Goal: Check status: Check status

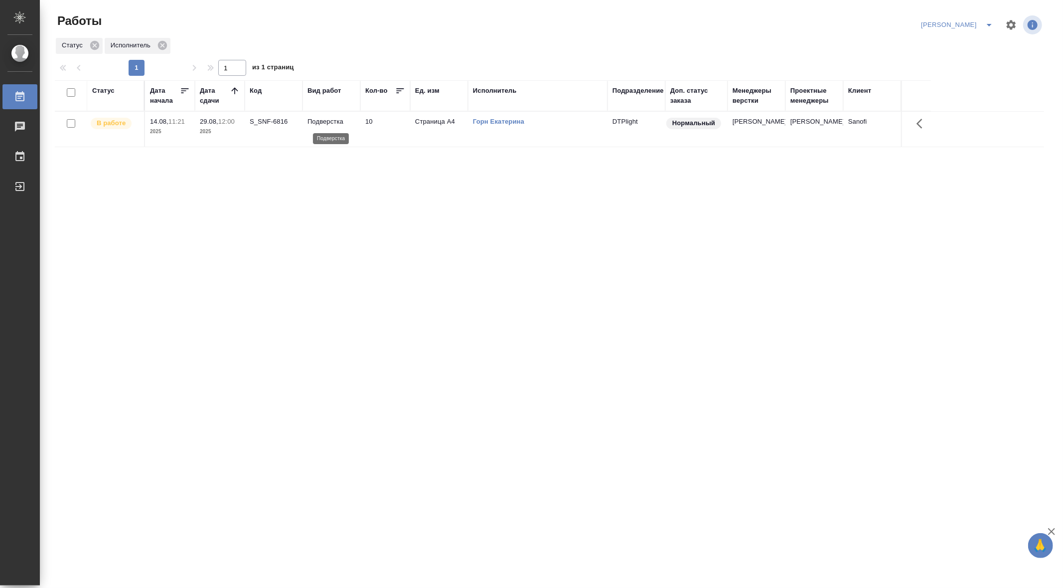
click at [330, 123] on p "Подверстка" at bounding box center [332, 122] width 48 height 10
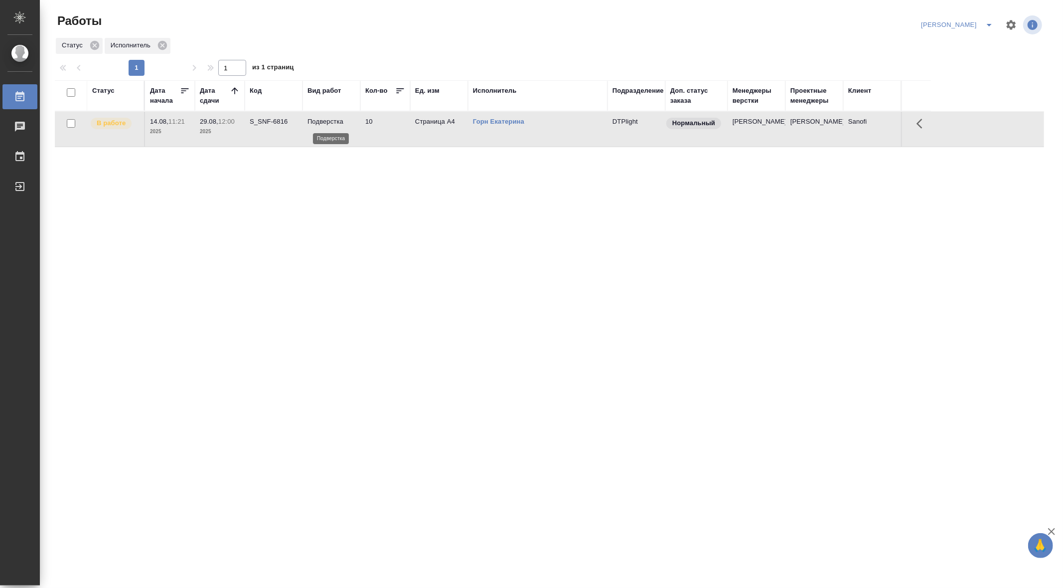
click at [330, 123] on p "Подверстка" at bounding box center [332, 122] width 48 height 10
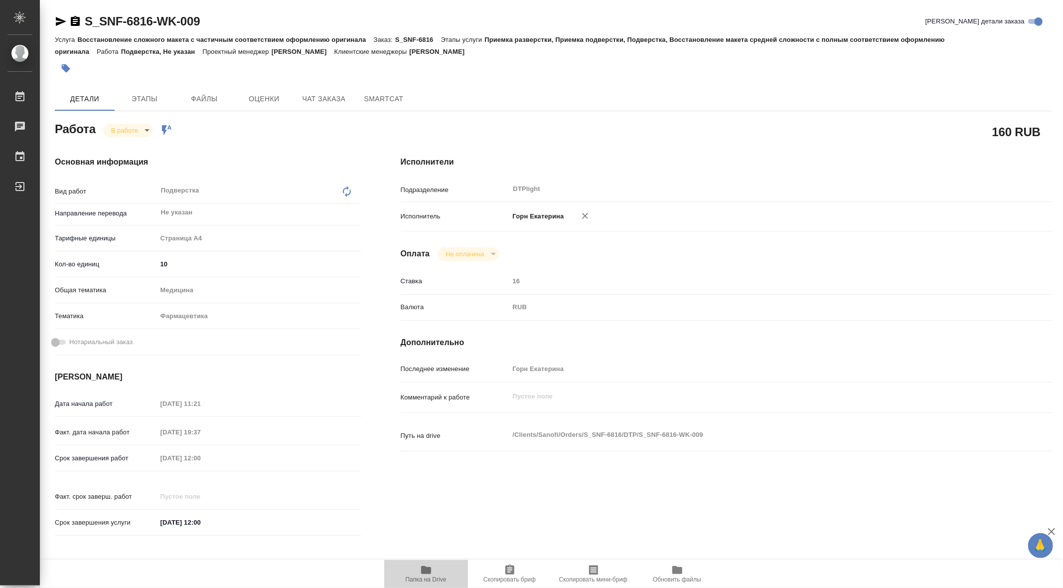
click at [421, 570] on icon "button" at bounding box center [426, 570] width 10 height 8
click at [422, 569] on icon "button" at bounding box center [426, 570] width 10 height 8
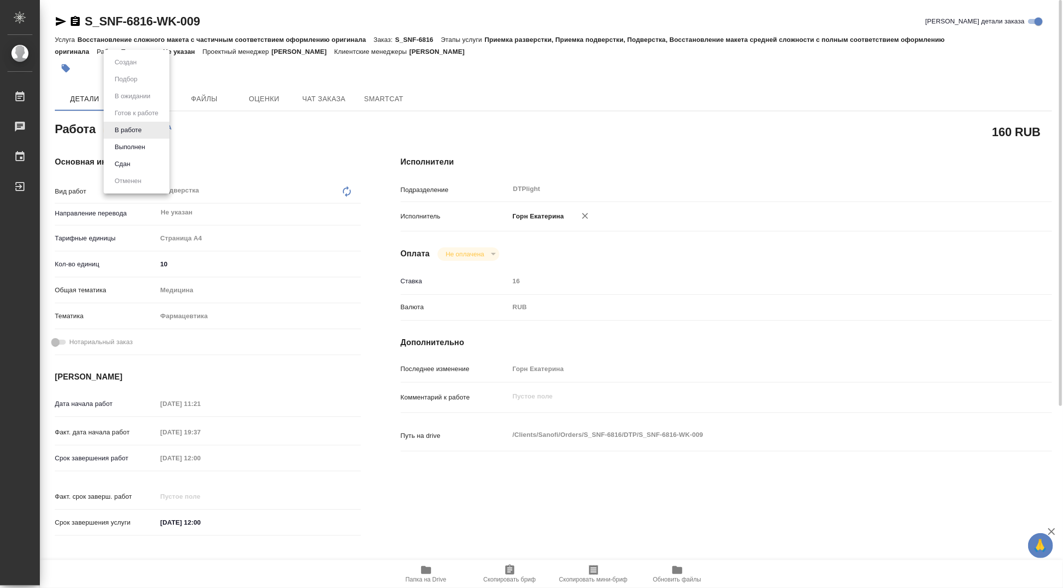
click at [130, 125] on body "🙏 .cls-1 fill:#fff; AWATERA Gorn Ekaterina Работы 0 Чаты График Выйти S_SNF-681…" at bounding box center [531, 294] width 1063 height 588
click at [135, 144] on button "Выполнен" at bounding box center [130, 147] width 36 height 11
type textarea "x"
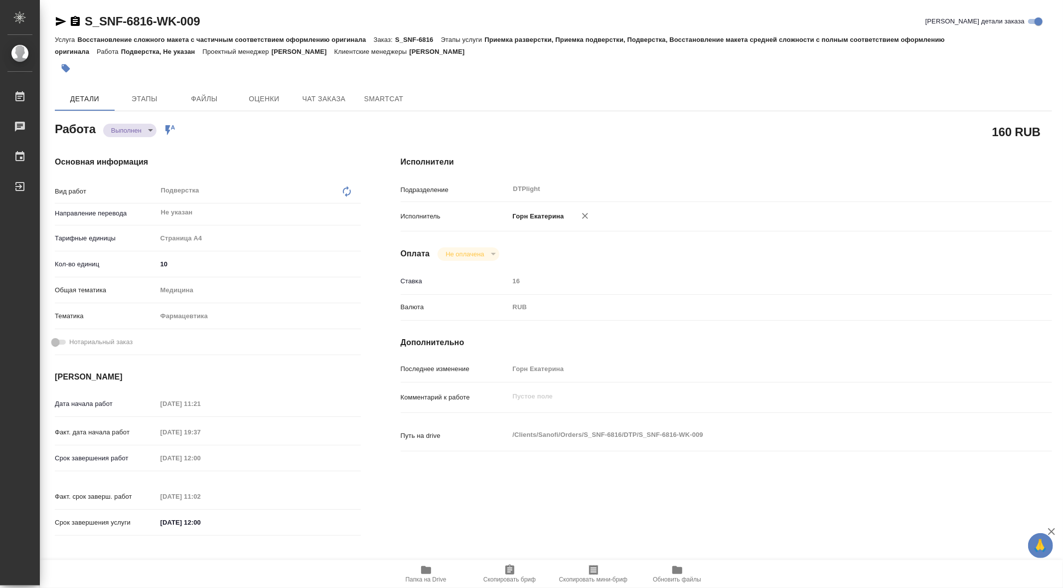
type textarea "x"
drag, startPoint x: 85, startPoint y: 10, endPoint x: 209, endPoint y: 16, distance: 124.3
click at [209, 16] on div "S_SNF-6816-WK-009 Кратко детали заказа Услуга Восстановление сложного макета с …" at bounding box center [553, 430] width 1009 height 860
copy link "S_SNF-6816-WK-009"
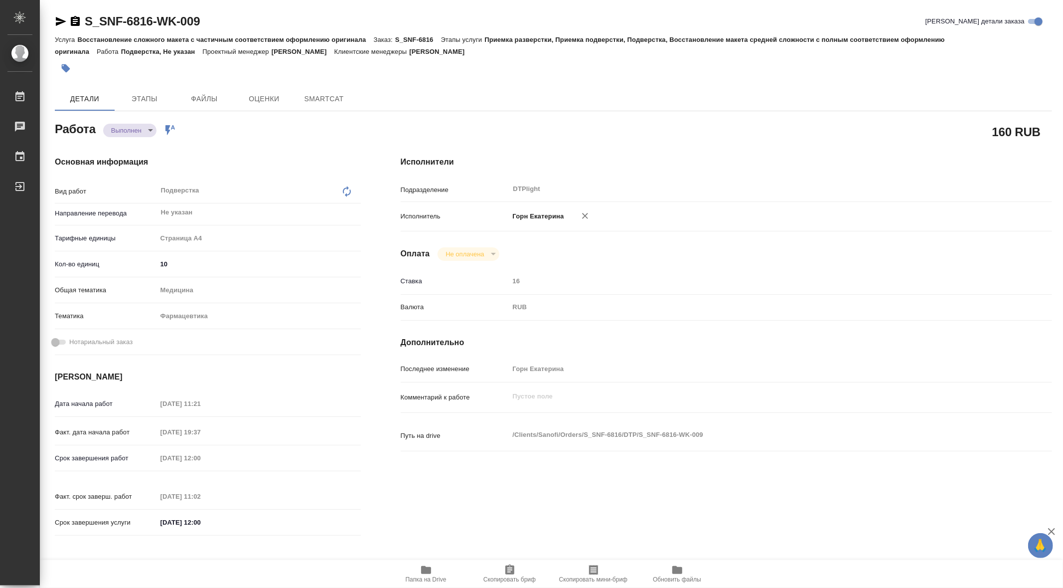
type textarea "x"
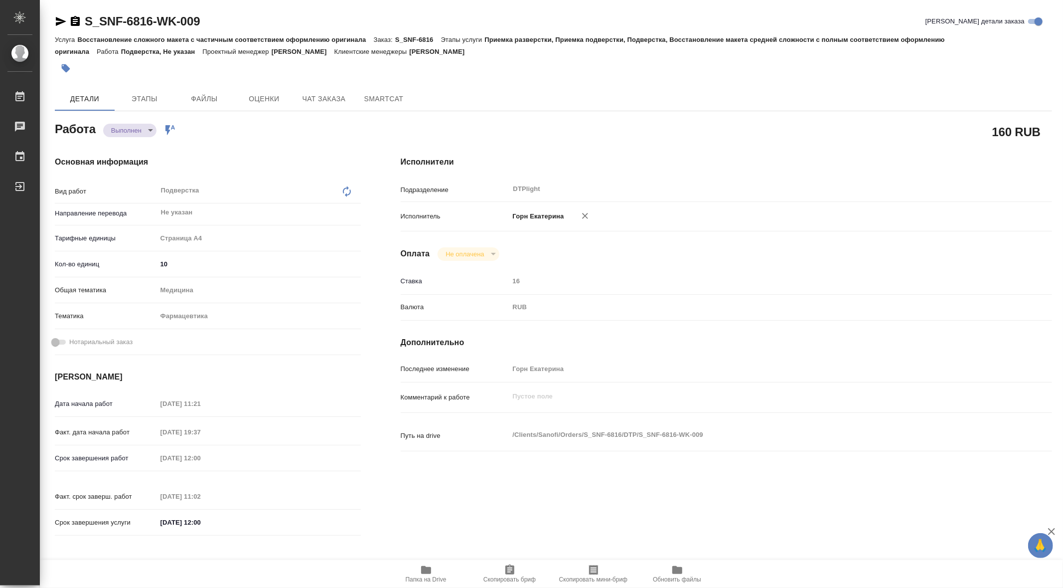
type textarea "x"
